Goal: Navigation & Orientation: Find specific page/section

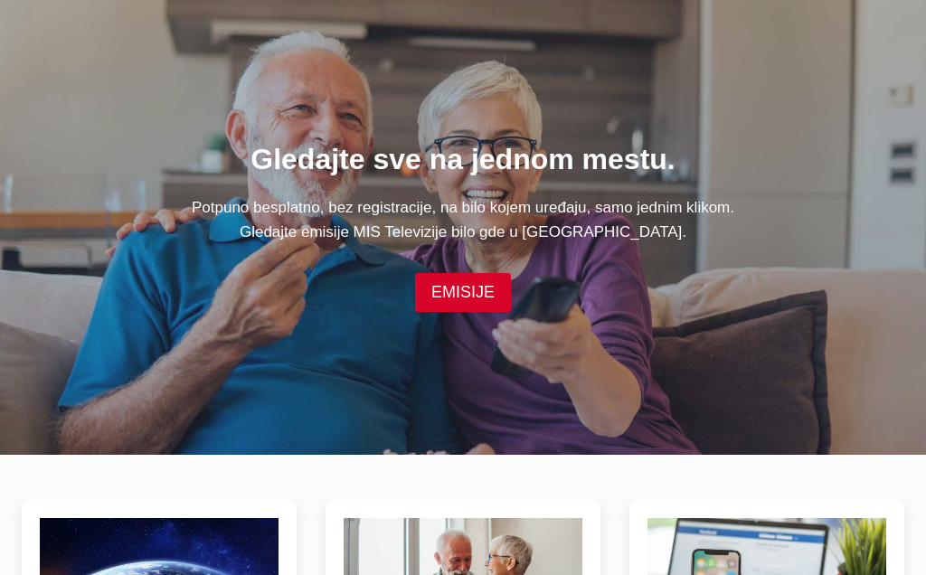
scroll to position [100, 0]
click at [458, 289] on link "EMISIJE" at bounding box center [463, 292] width 96 height 39
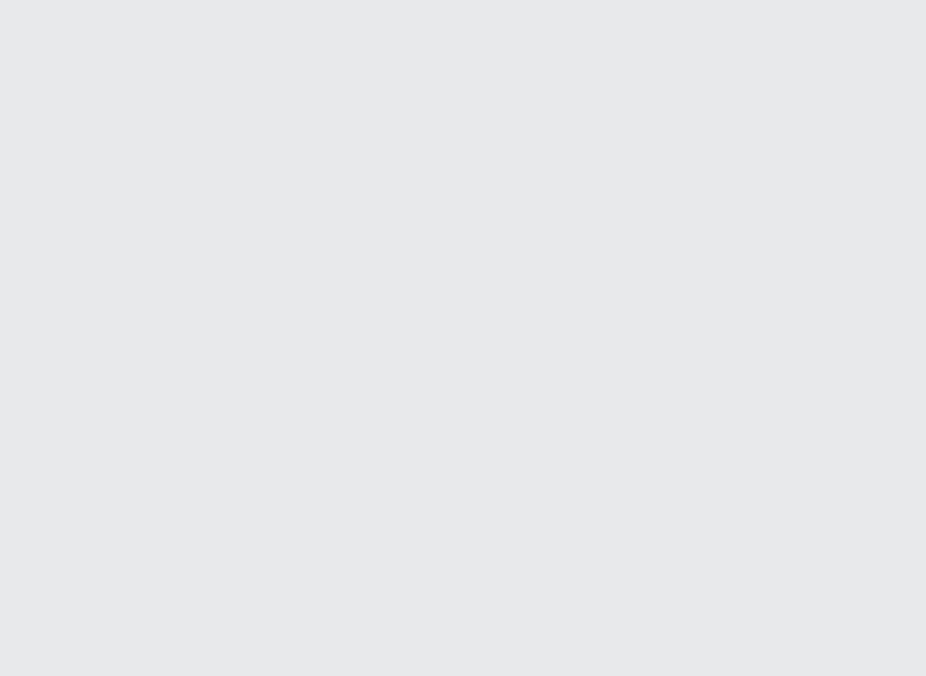
scroll to position [959, 0]
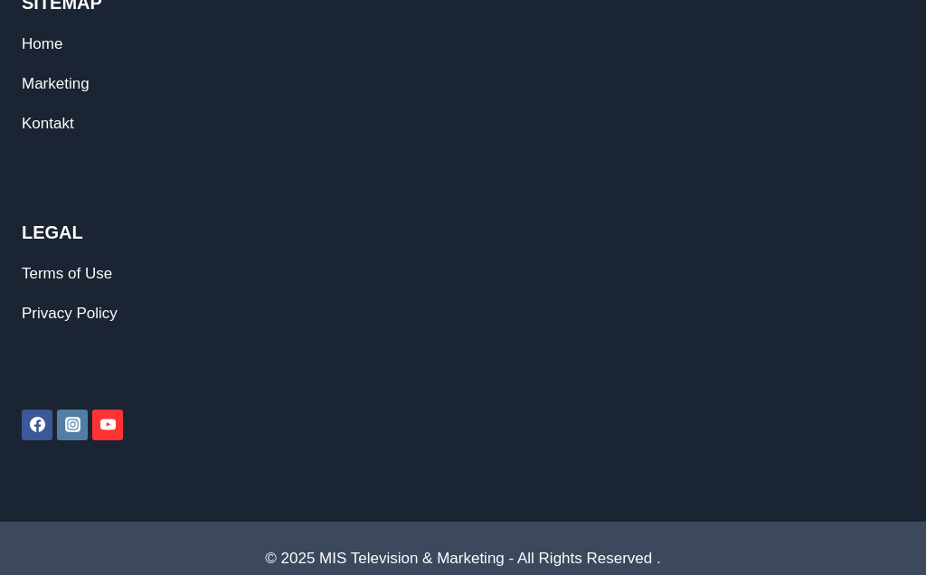
scroll to position [1412, 0]
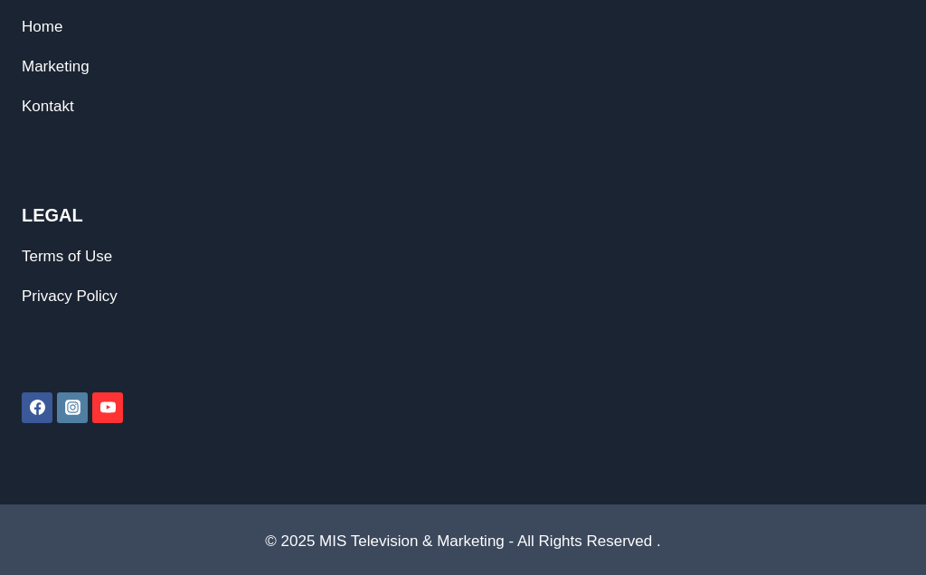
click at [53, 257] on link "Terms of Use" at bounding box center [67, 256] width 90 height 17
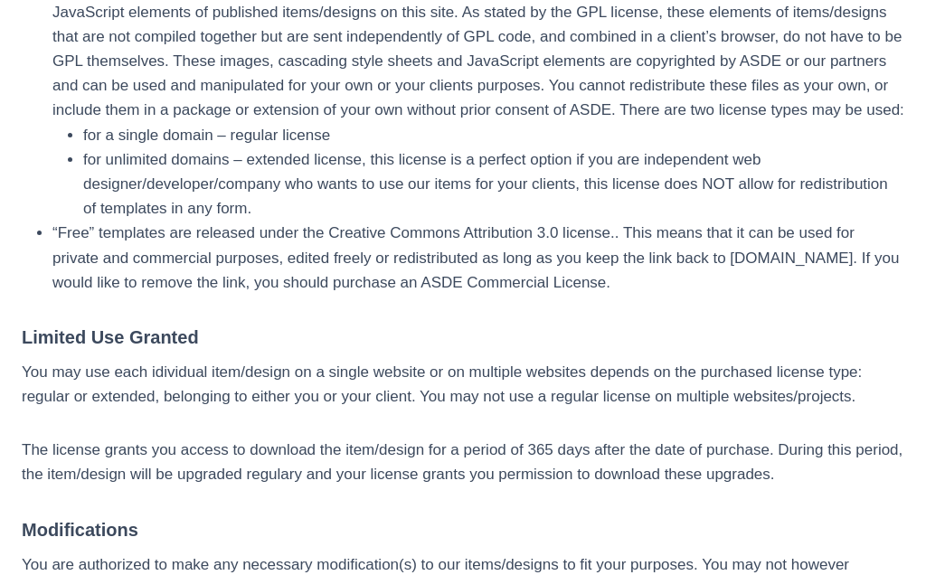
scroll to position [690, 0]
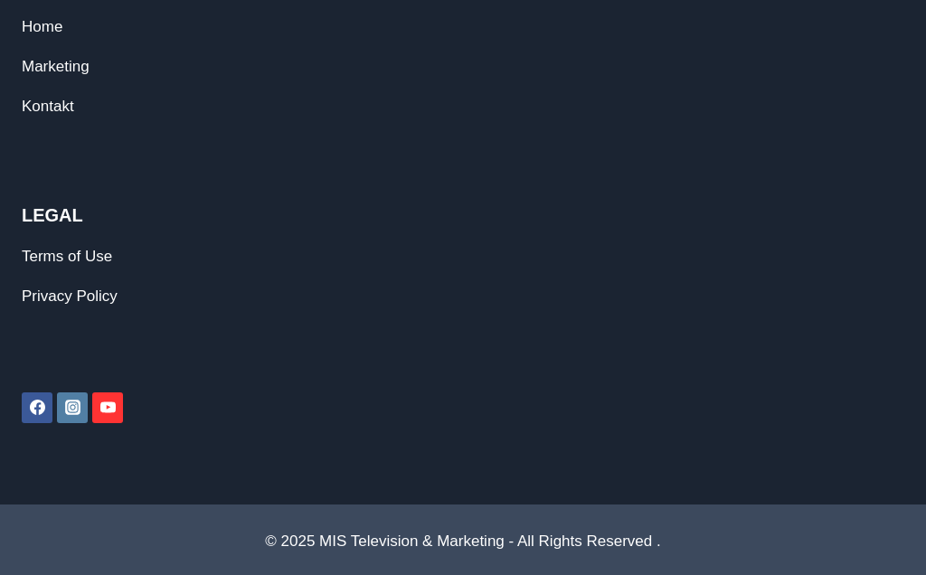
scroll to position [1412, 0]
click at [115, 407] on icon "YouTube" at bounding box center [107, 407] width 15 height 11
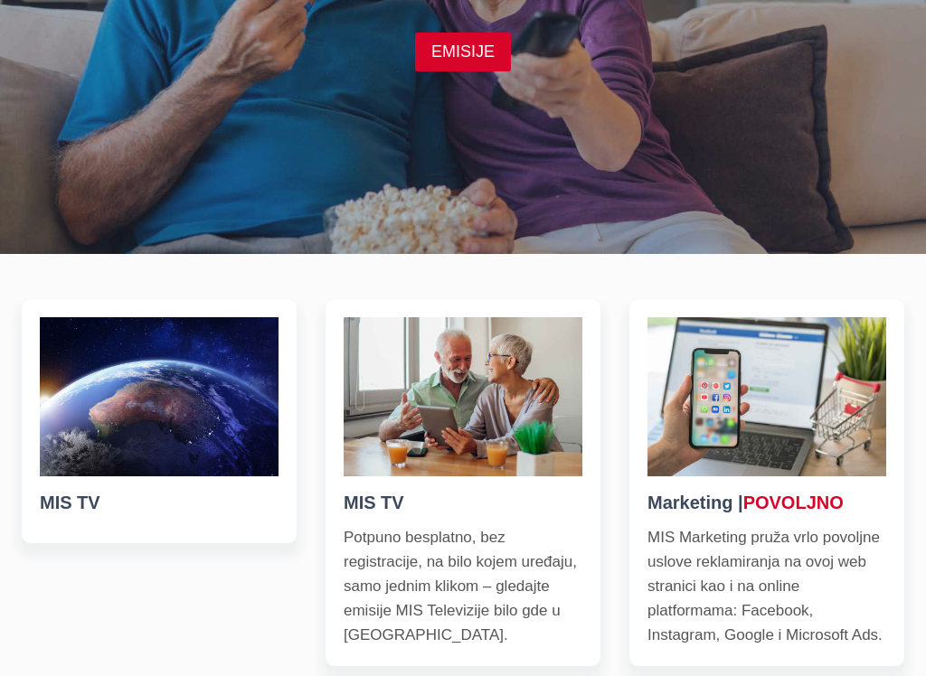
scroll to position [382, 0]
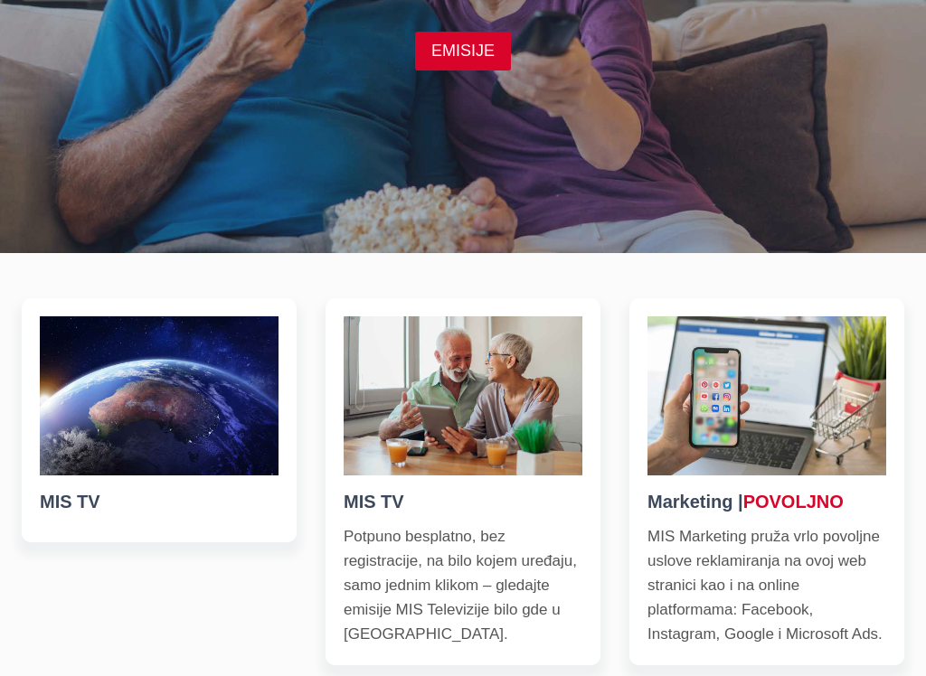
click at [476, 401] on img at bounding box center [462, 395] width 239 height 159
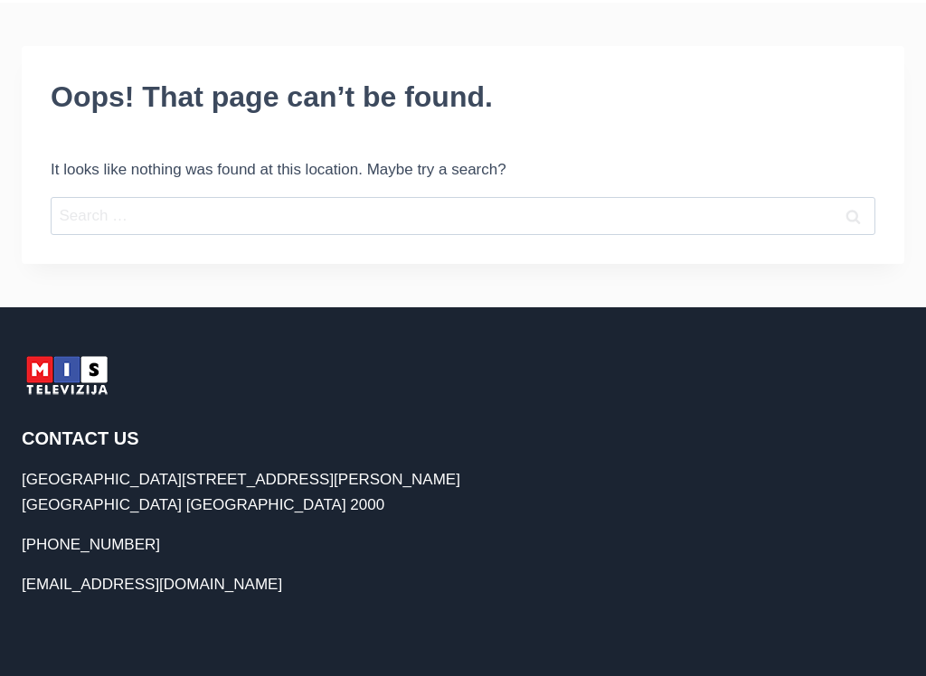
scroll to position [92, 0]
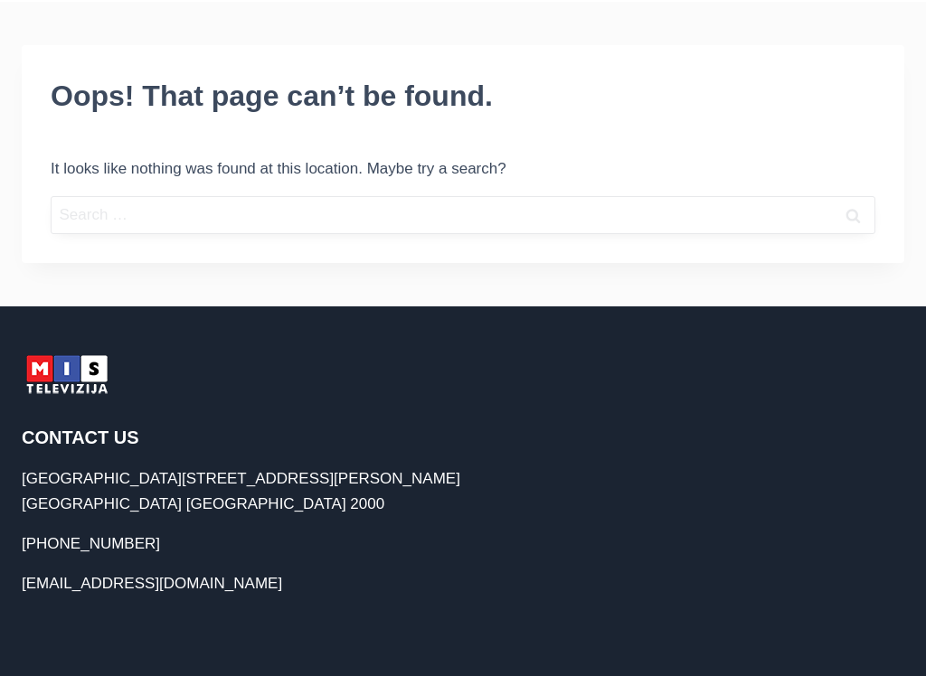
click at [165, 219] on input "Search for:" at bounding box center [463, 216] width 824 height 39
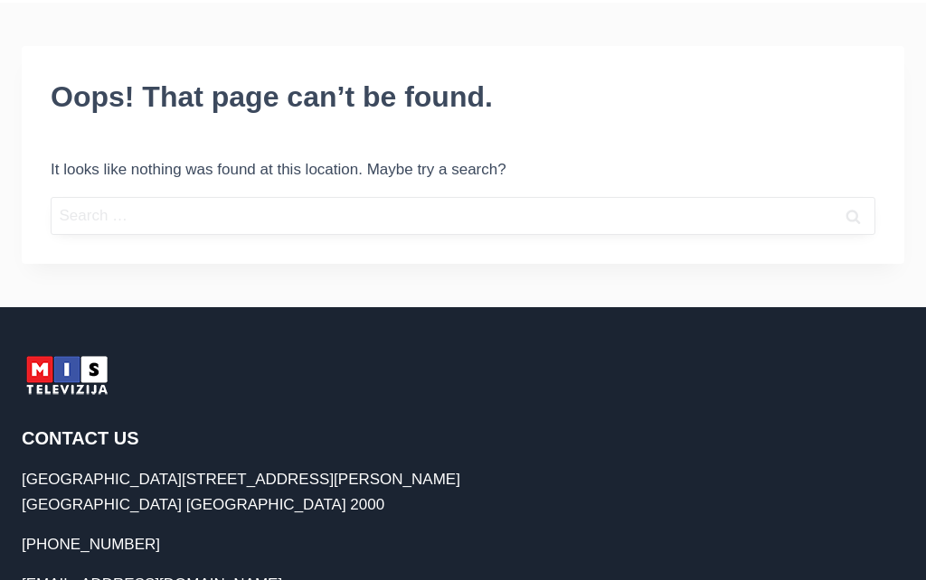
scroll to position [0, 0]
